Goal: Information Seeking & Learning: Check status

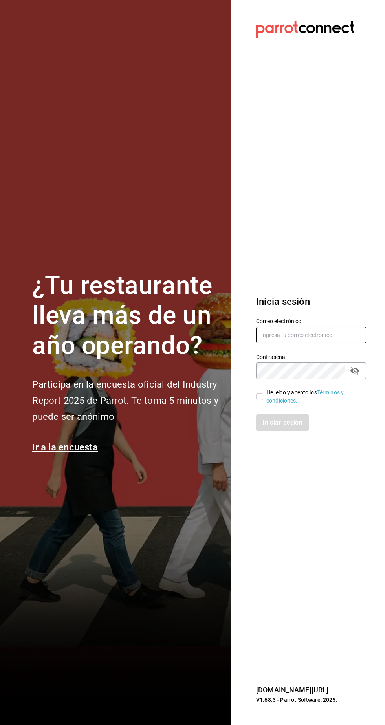
click at [309, 343] on input "text" at bounding box center [311, 335] width 110 height 17
type input "manuel@callejongourmet.mx"
click at [256, 400] on input "He leído y acepto los Términos y condiciones." at bounding box center [259, 396] width 7 height 7
checkbox input "true"
click at [296, 431] on button "Iniciar sesión" at bounding box center [282, 423] width 53 height 17
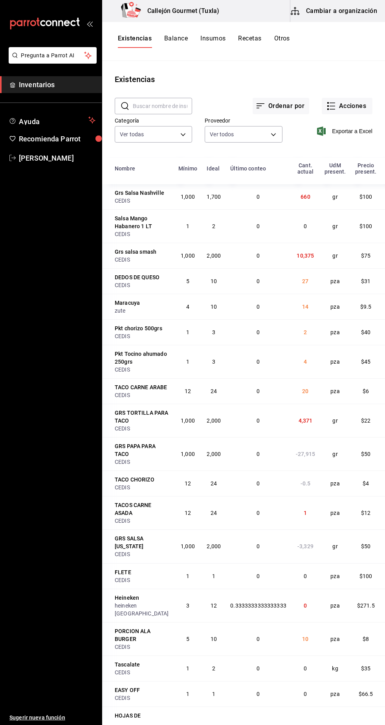
click at [360, 8] on button "Cambiar a organización" at bounding box center [334, 11] width 88 height 22
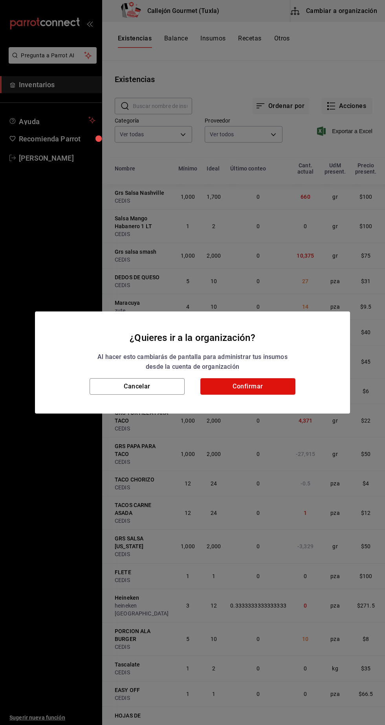
click at [263, 389] on button "Confirmar" at bounding box center [247, 386] width 95 height 17
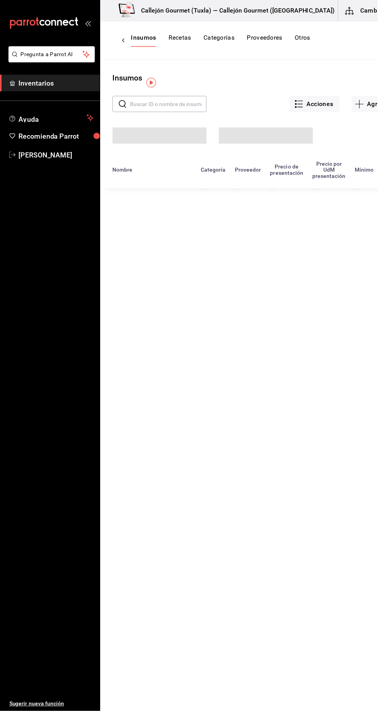
click at [372, 9] on button "Cambiar a sucursal" at bounding box center [389, 11] width 88 height 22
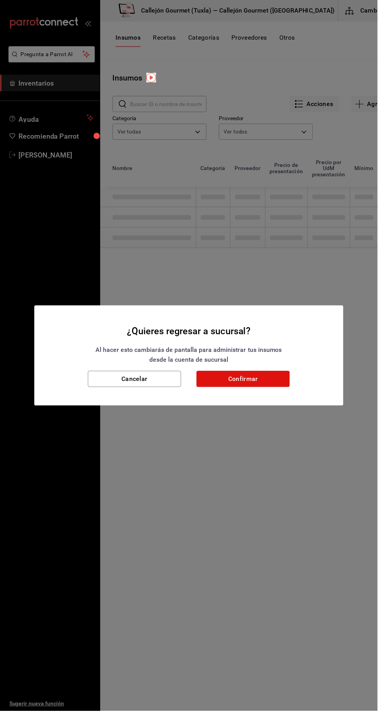
click at [282, 395] on button "Confirmar" at bounding box center [247, 386] width 95 height 17
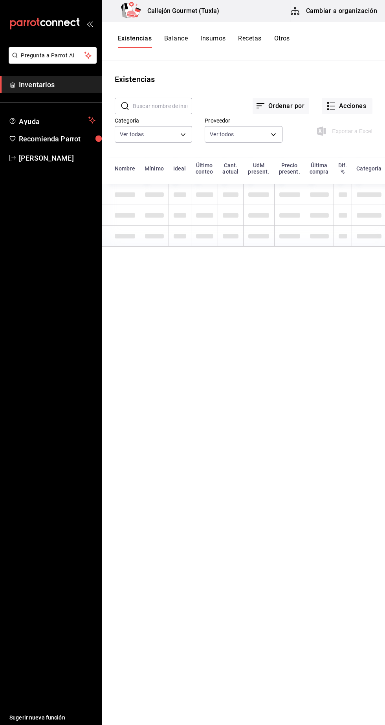
click at [287, 35] on button "Otros" at bounding box center [282, 41] width 16 height 13
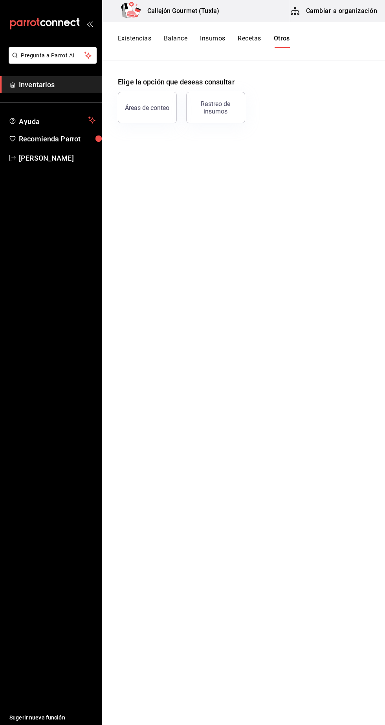
click at [230, 107] on div "Rastreo de insumos" at bounding box center [215, 107] width 49 height 15
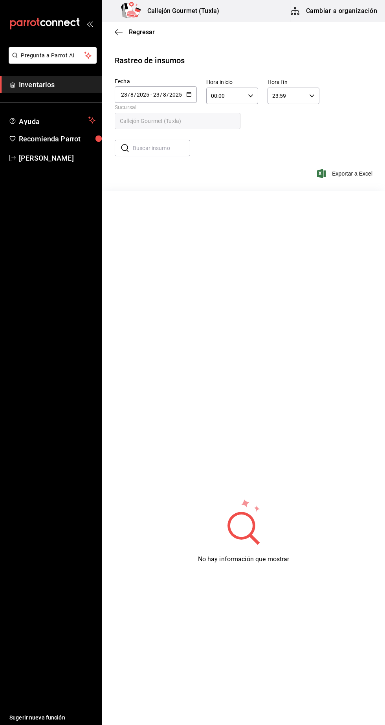
click at [164, 94] on input "8" at bounding box center [165, 95] width 4 height 6
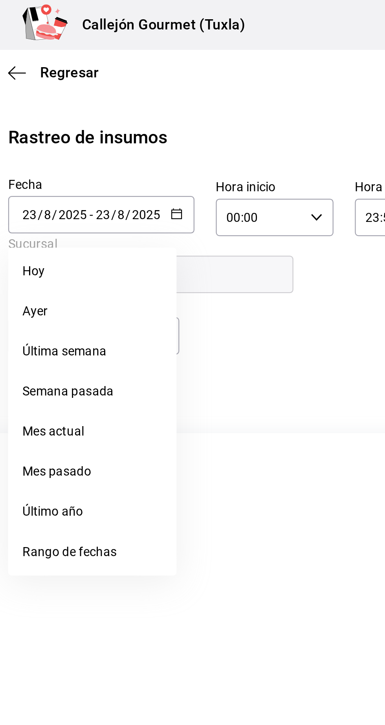
click at [134, 141] on li "Ayer" at bounding box center [152, 137] width 74 height 18
type input "2025-08-22"
type input "22"
type input "2025-08-22"
type input "22"
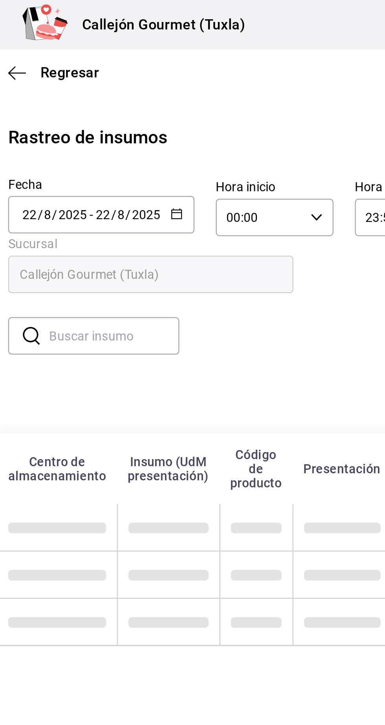
click at [169, 150] on input "text" at bounding box center [161, 148] width 57 height 16
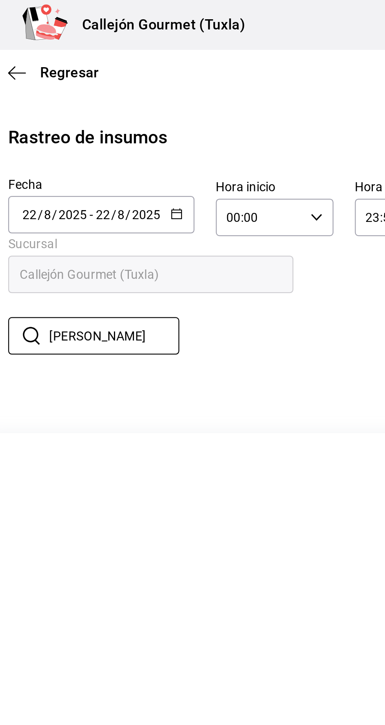
type input "J"
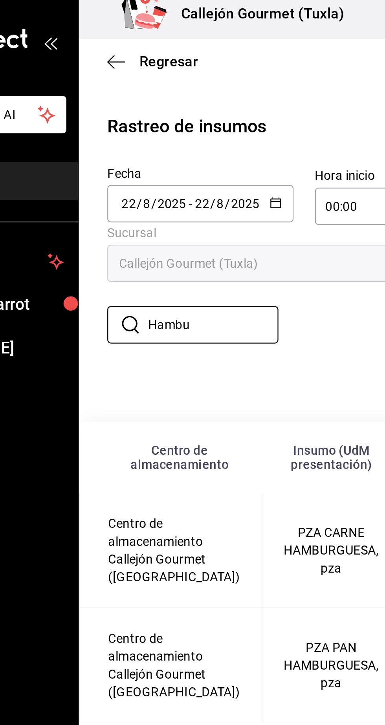
click at [151, 149] on input "Hambu" at bounding box center [161, 148] width 57 height 16
type input "H"
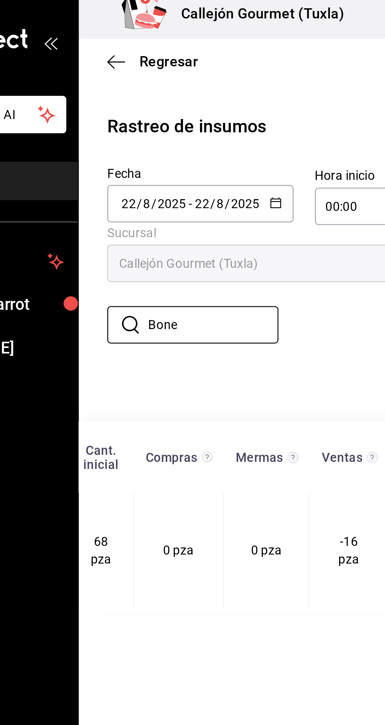
scroll to position [0, 226]
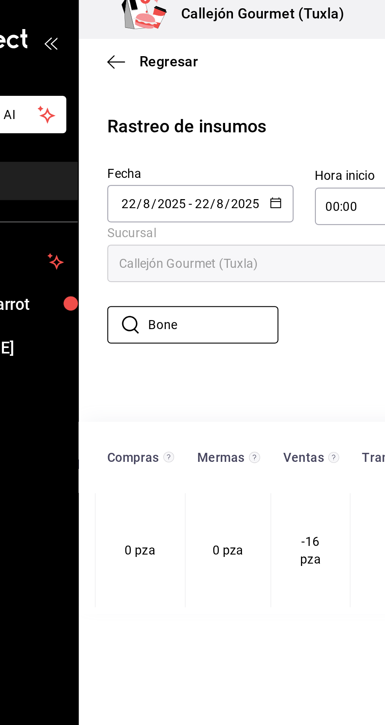
click at [157, 147] on input "Bone" at bounding box center [161, 148] width 57 height 16
type input "B"
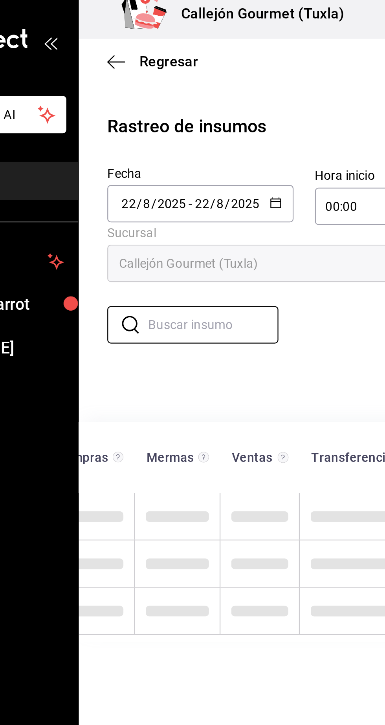
scroll to position [0, 214]
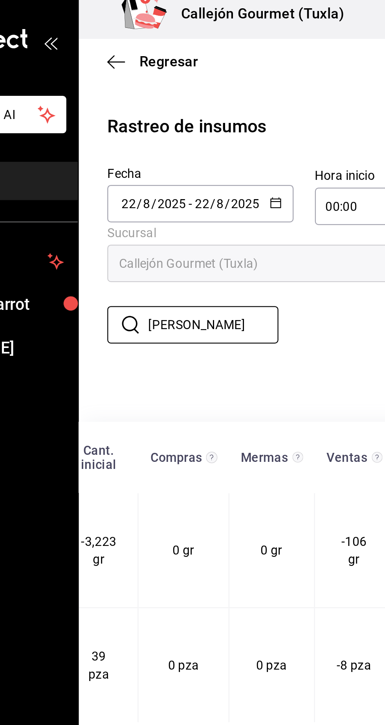
click at [166, 146] on input "Ali" at bounding box center [161, 148] width 57 height 16
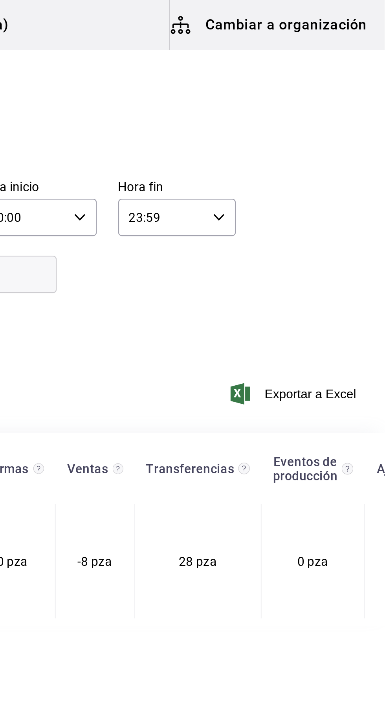
scroll to position [0, 170]
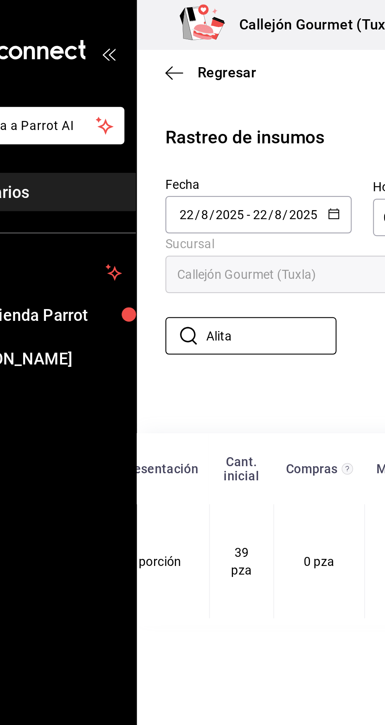
click at [165, 149] on input "Alita" at bounding box center [161, 148] width 57 height 16
type input "A"
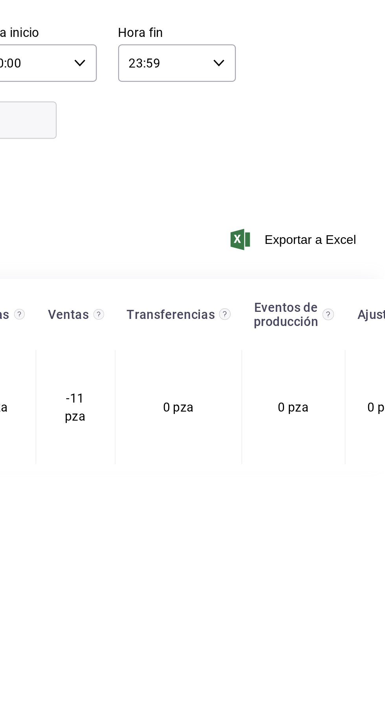
scroll to position [0, 222]
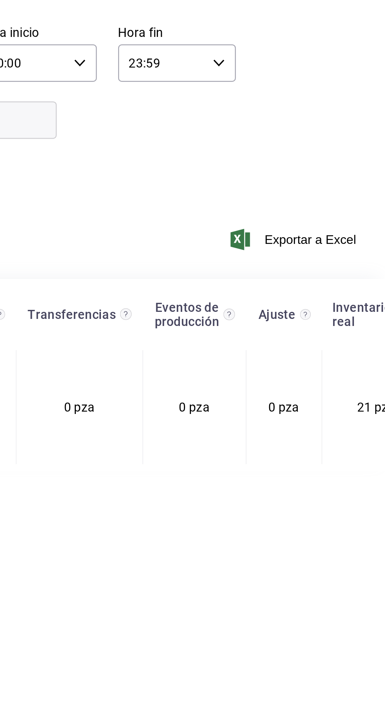
type input "Arab"
